Goal: Check status: Check status

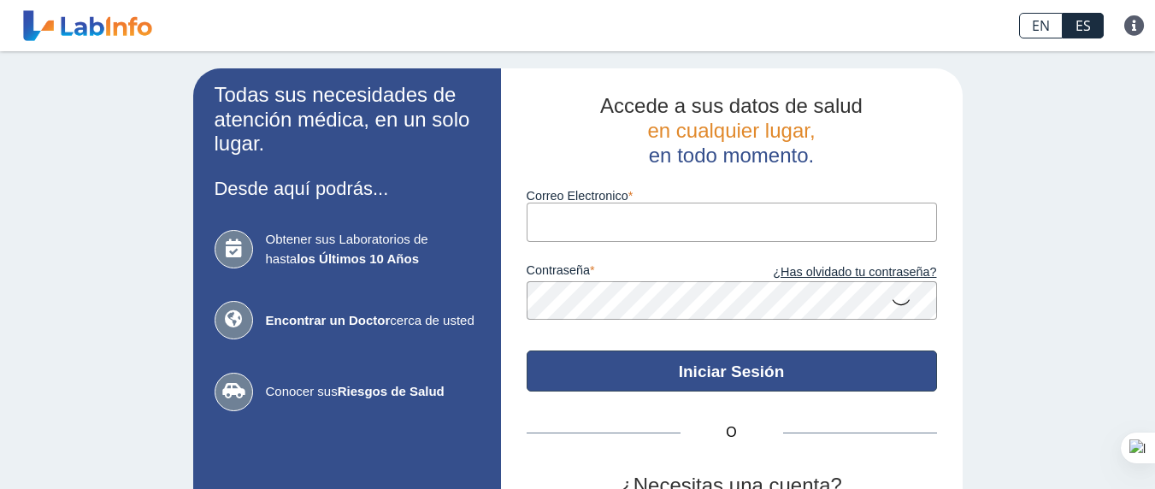
type input "[EMAIL_ADDRESS][DOMAIN_NAME]"
click at [720, 378] on button "Iniciar Sesión" at bounding box center [732, 371] width 410 height 41
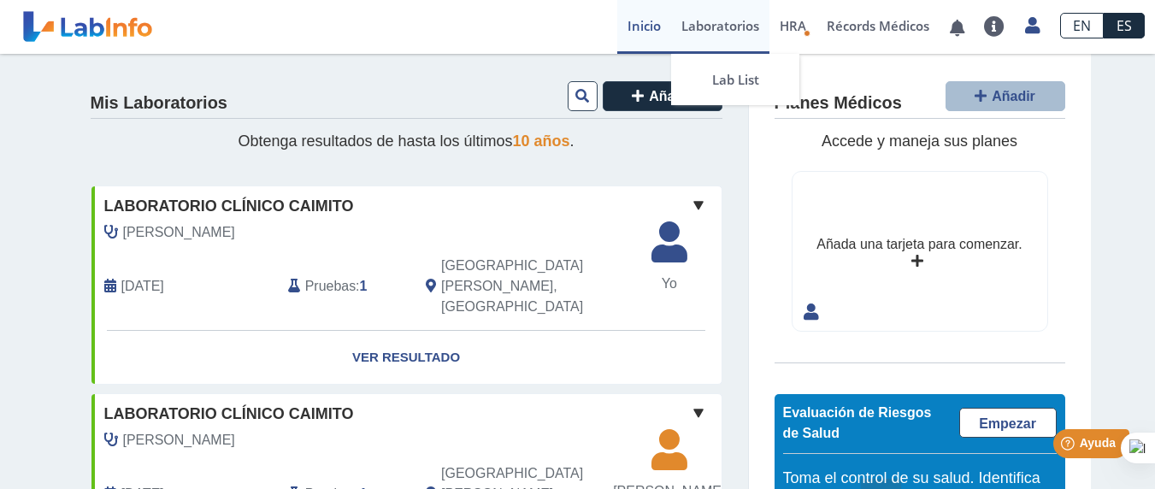
click at [728, 27] on link "Laboratorios" at bounding box center [720, 27] width 98 height 54
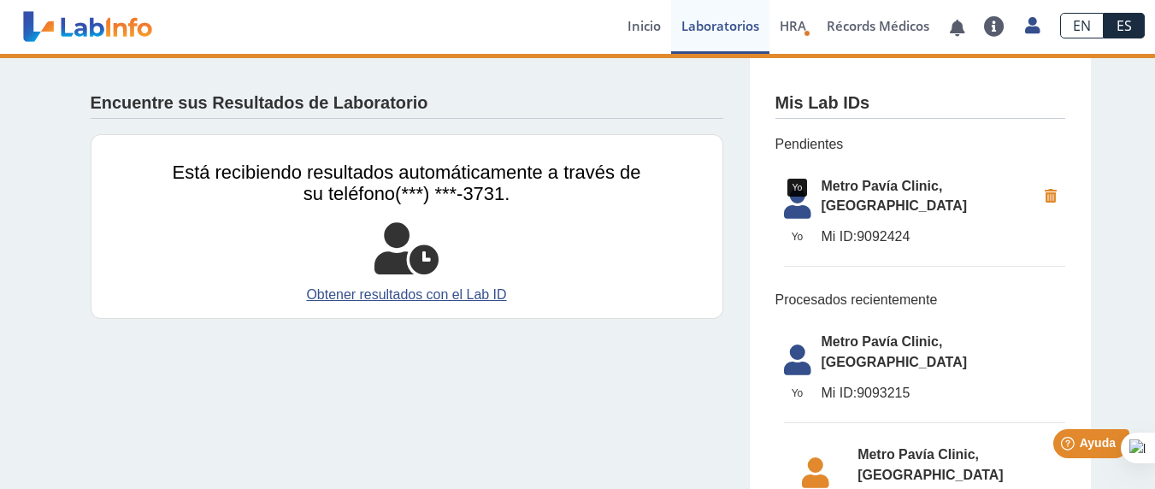
click at [799, 193] on icon at bounding box center [798, 208] width 48 height 41
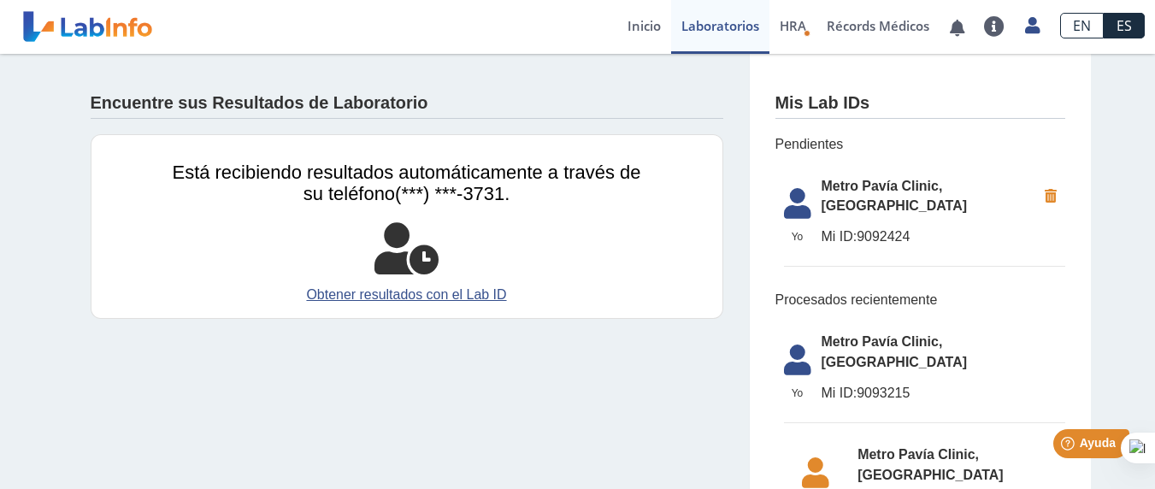
click at [886, 184] on span "Metro Pavía Clinic, [GEOGRAPHIC_DATA]" at bounding box center [929, 196] width 215 height 41
click at [389, 290] on link "Obtener resultados con el Lab ID" at bounding box center [407, 295] width 469 height 21
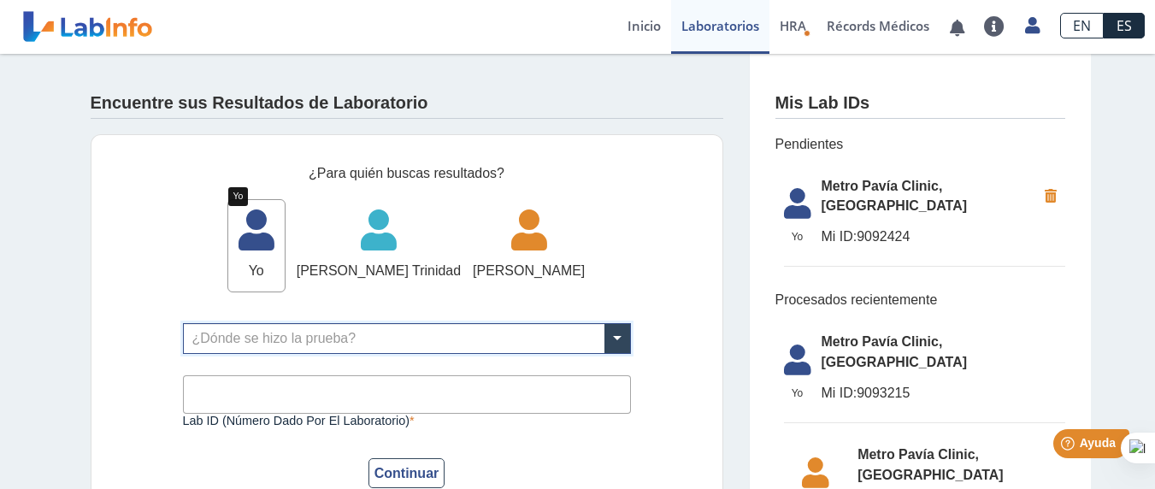
click at [228, 241] on icon at bounding box center [256, 235] width 56 height 51
click at [632, 30] on link "Inicio" at bounding box center [644, 27] width 54 height 54
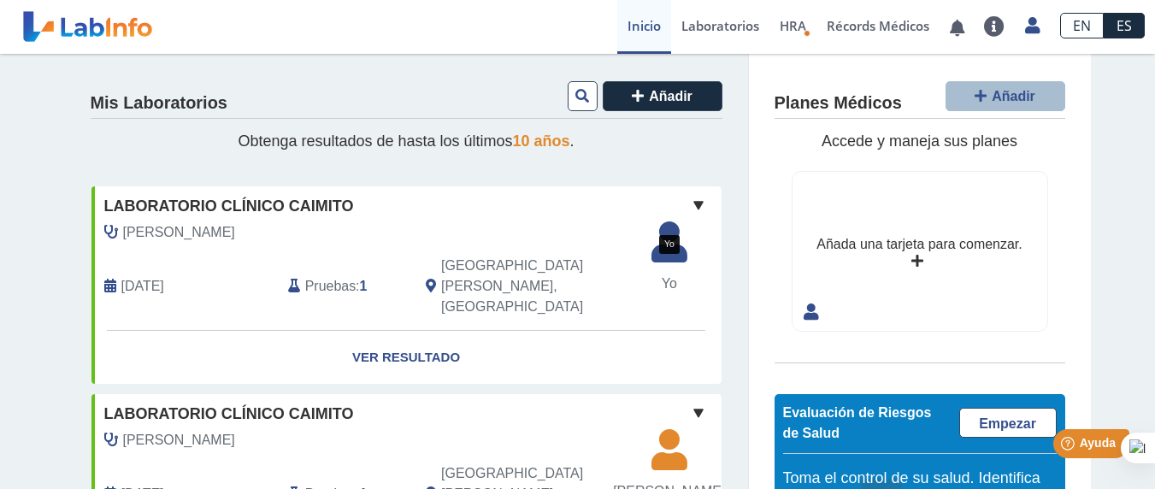
click at [658, 253] on icon at bounding box center [669, 247] width 56 height 51
